Goal: Task Accomplishment & Management: Use online tool/utility

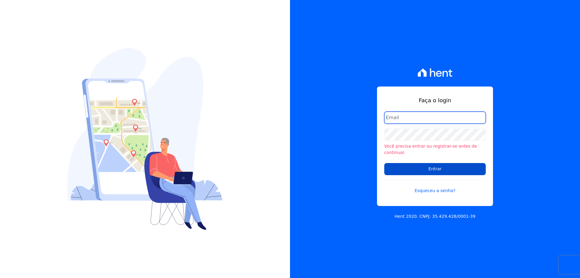
type input "financeiro@vlbarros.com.br"
click at [429, 167] on input "Entrar" at bounding box center [435, 169] width 102 height 12
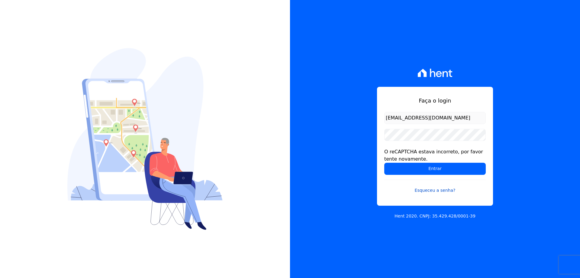
click at [472, 186] on link "Esqueceu a senha?" at bounding box center [435, 186] width 102 height 14
click at [339, 127] on div "Faça o login [EMAIL_ADDRESS][DOMAIN_NAME] O reCAPTCHA estava incorreto, por fav…" at bounding box center [435, 139] width 290 height 278
click at [434, 169] on input "Entrar" at bounding box center [435, 169] width 102 height 12
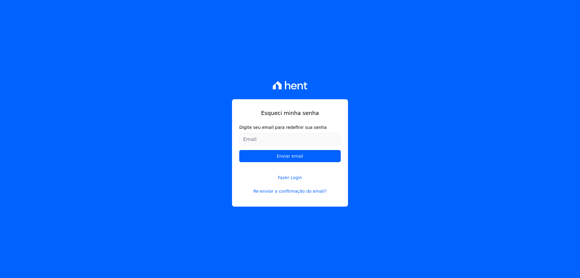
click at [391, 136] on div "Esqueci minha senha Digite seu email para redefinir sua senha Enviar email Faze…" at bounding box center [290, 139] width 580 height 278
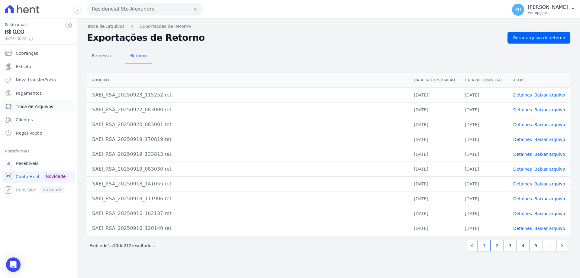
click at [34, 105] on span "Troca de Arquivos" at bounding box center [34, 106] width 37 height 6
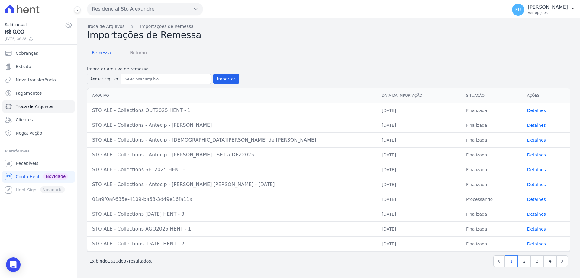
click at [135, 51] on span "Retorno" at bounding box center [139, 53] width 24 height 12
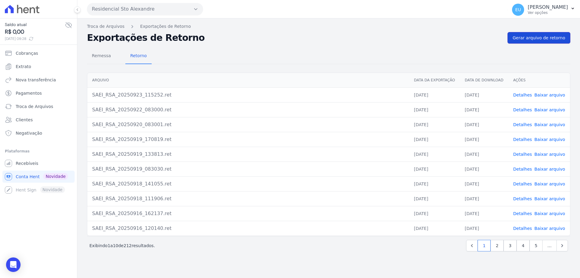
click at [543, 37] on span "Gerar arquivo de retorno" at bounding box center [539, 38] width 53 height 6
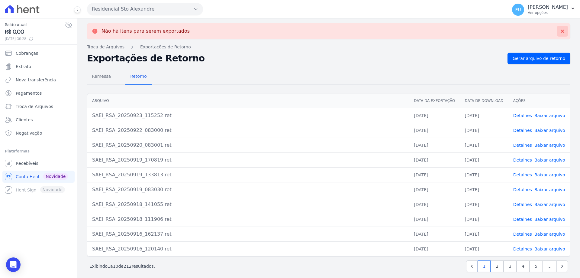
click at [559, 30] on icon at bounding box center [562, 31] width 6 height 6
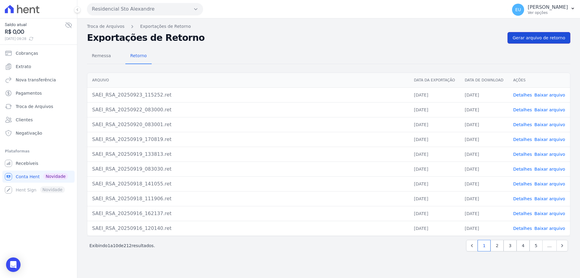
click at [534, 36] on span "Gerar arquivo de retorno" at bounding box center [539, 38] width 53 height 6
click at [37, 105] on span "Troca de Arquivos" at bounding box center [34, 106] width 37 height 6
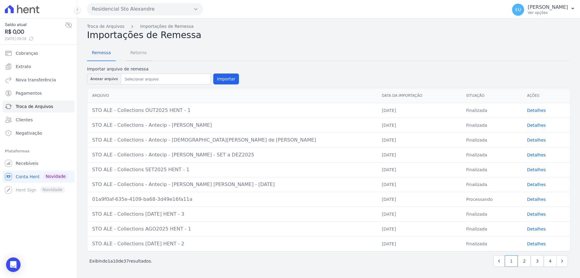
click at [135, 51] on span "Retorno" at bounding box center [139, 53] width 24 height 12
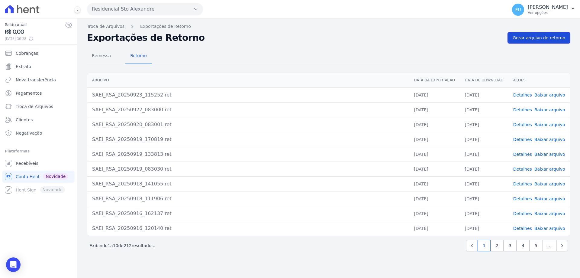
click at [535, 38] on span "Gerar arquivo de retorno" at bounding box center [539, 38] width 53 height 6
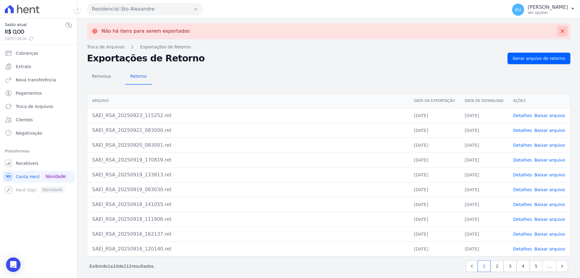
click at [559, 31] on icon at bounding box center [562, 31] width 6 height 6
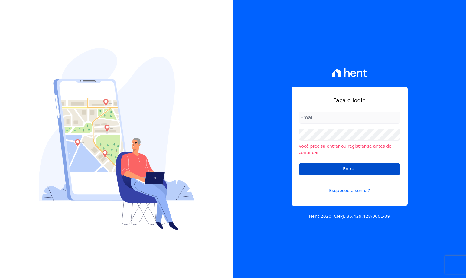
type input "[EMAIL_ADDRESS][DOMAIN_NAME]"
click at [334, 164] on input "Entrar" at bounding box center [349, 169] width 102 height 12
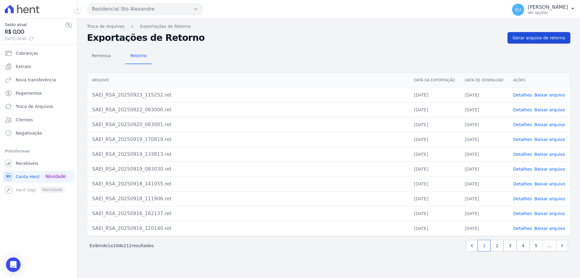
click at [465, 37] on span "Gerar arquivo de retorno" at bounding box center [539, 38] width 53 height 6
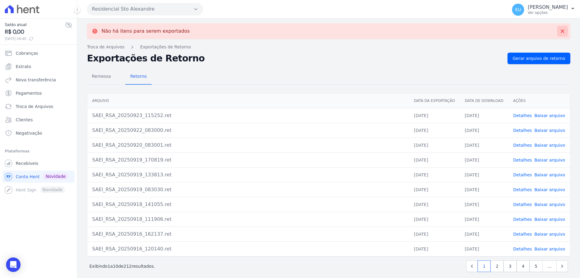
click at [465, 30] on icon at bounding box center [562, 31] width 6 height 6
